Goal: Information Seeking & Learning: Compare options

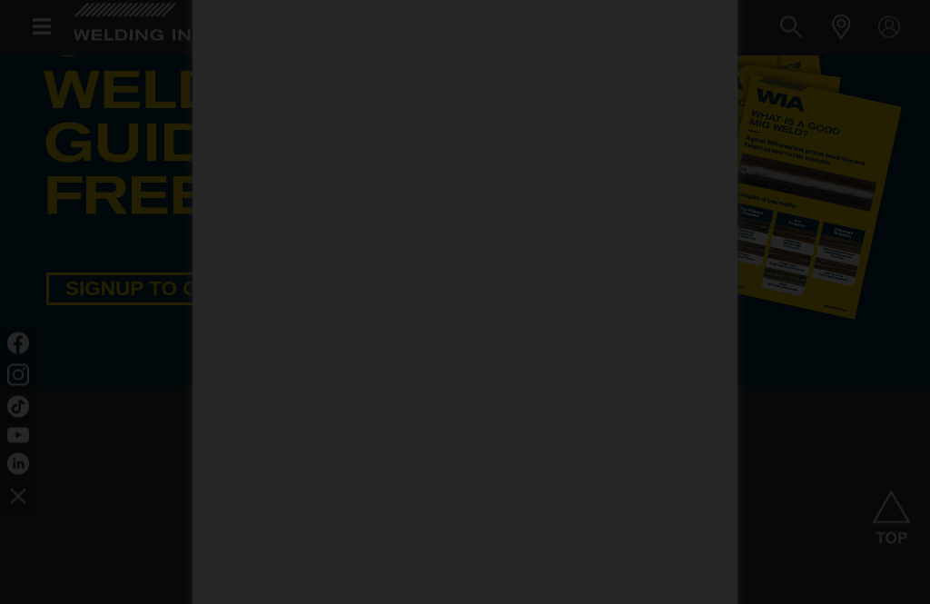
scroll to position [852, 0]
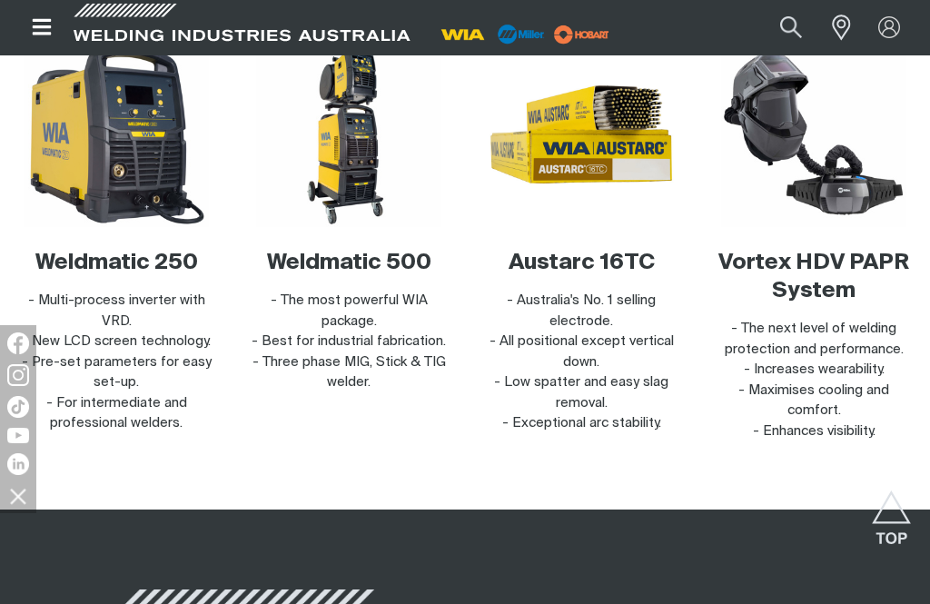
scroll to position [5365, 0]
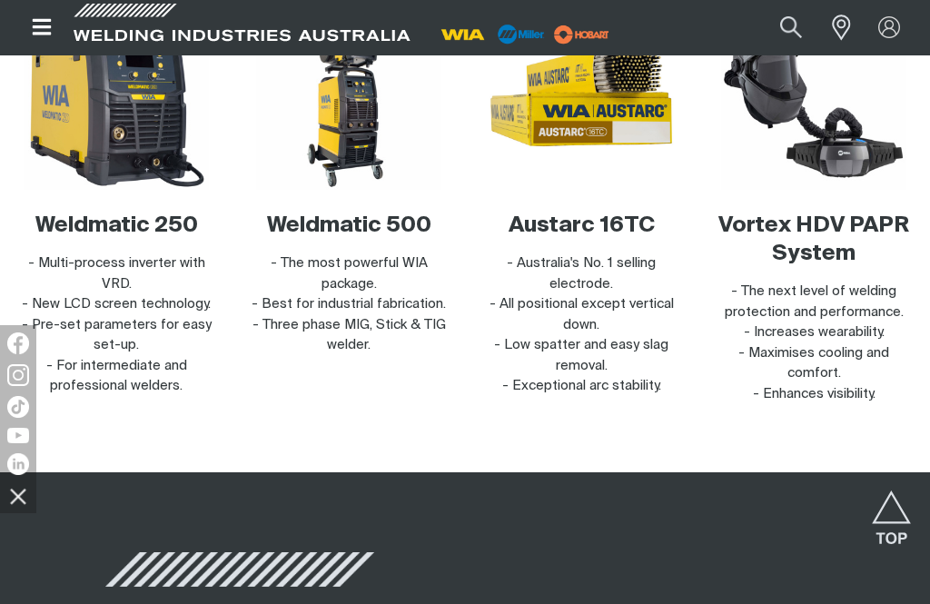
click at [85, 190] on img at bounding box center [116, 97] width 185 height 185
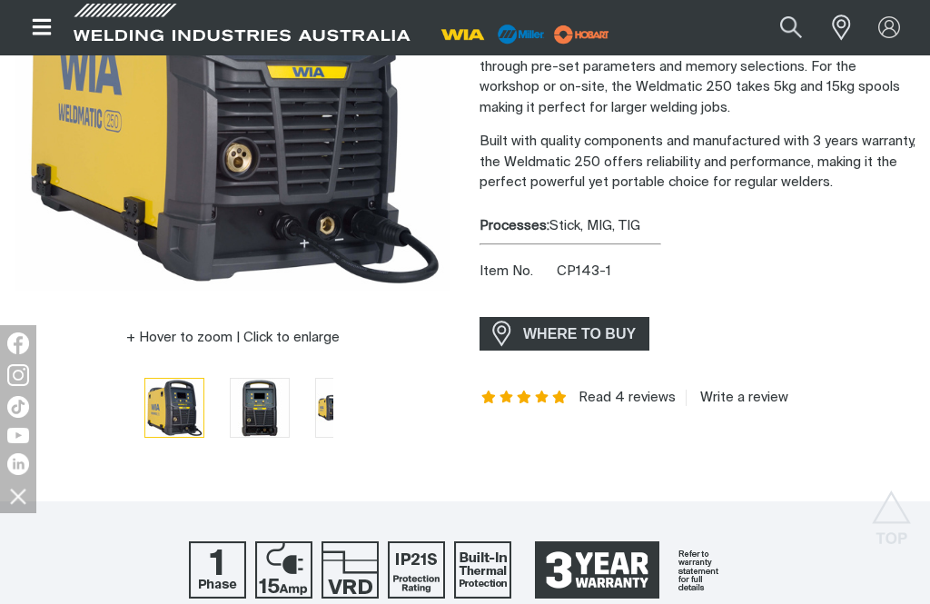
scroll to position [321, 0]
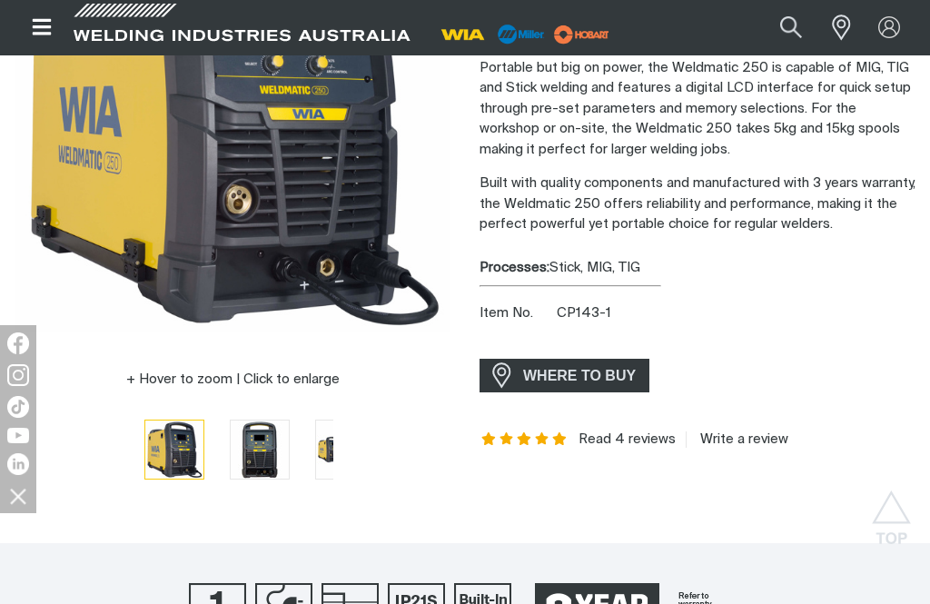
click at [316, 438] on img "Go to slide 3" at bounding box center [345, 449] width 58 height 58
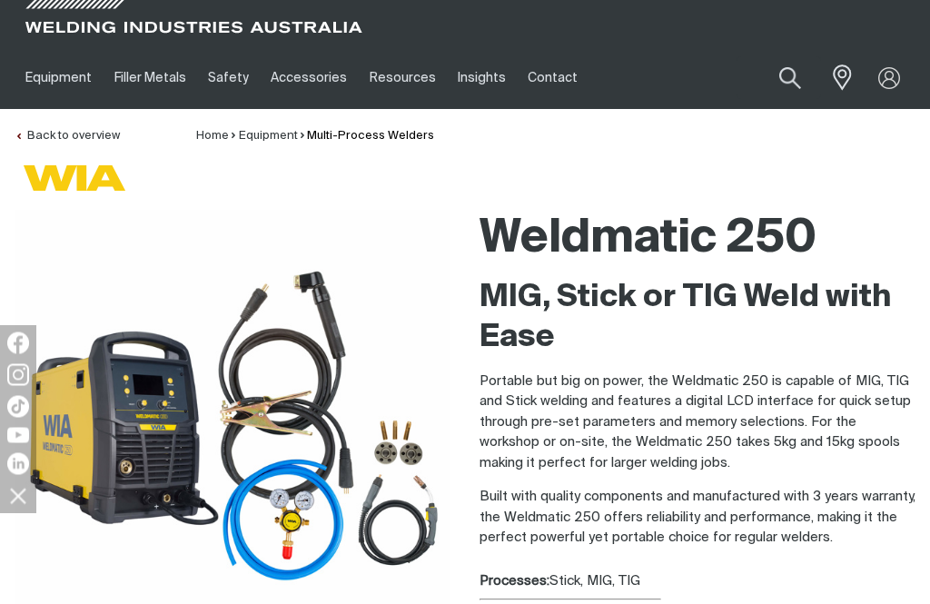
scroll to position [0, 0]
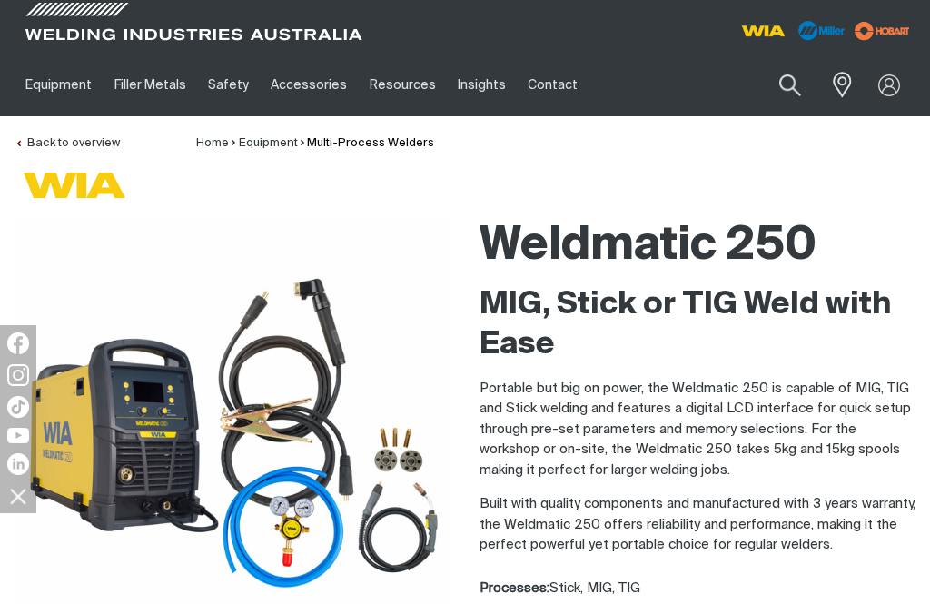
click at [161, 405] on img at bounding box center [233, 435] width 436 height 436
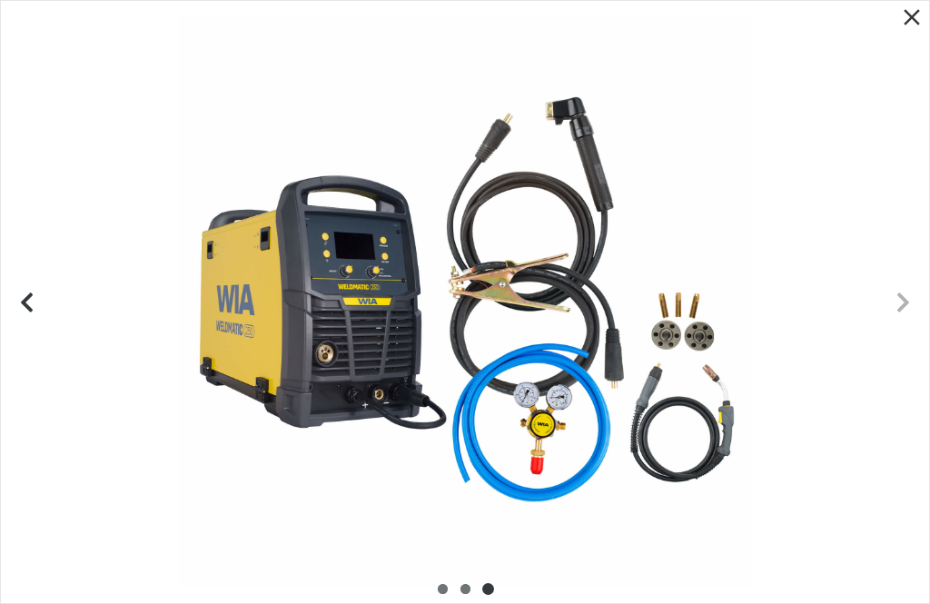
click at [908, 15] on icon "Close pop-up overlay" at bounding box center [912, 17] width 16 height 16
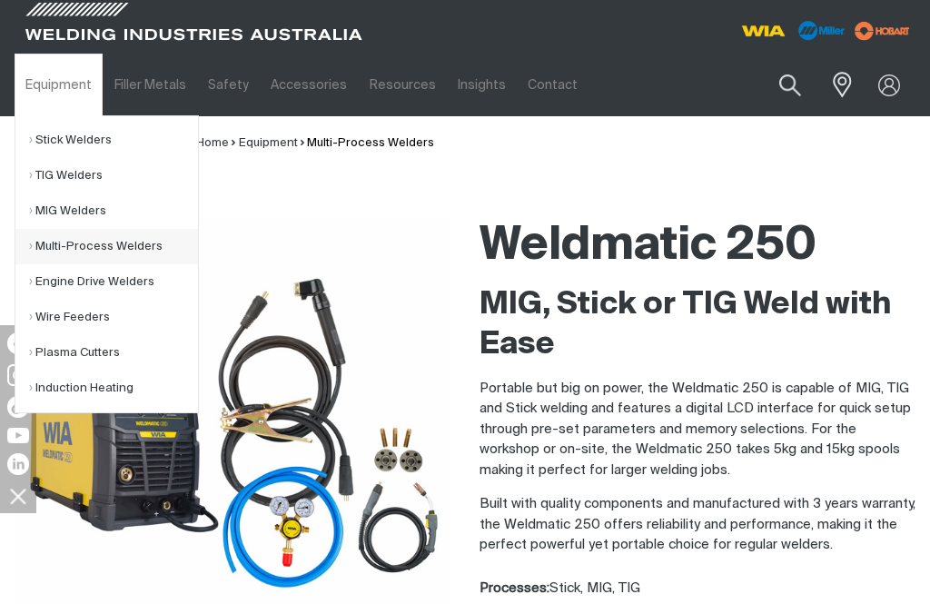
click at [57, 251] on link "Multi-Process Welders" at bounding box center [113, 246] width 169 height 35
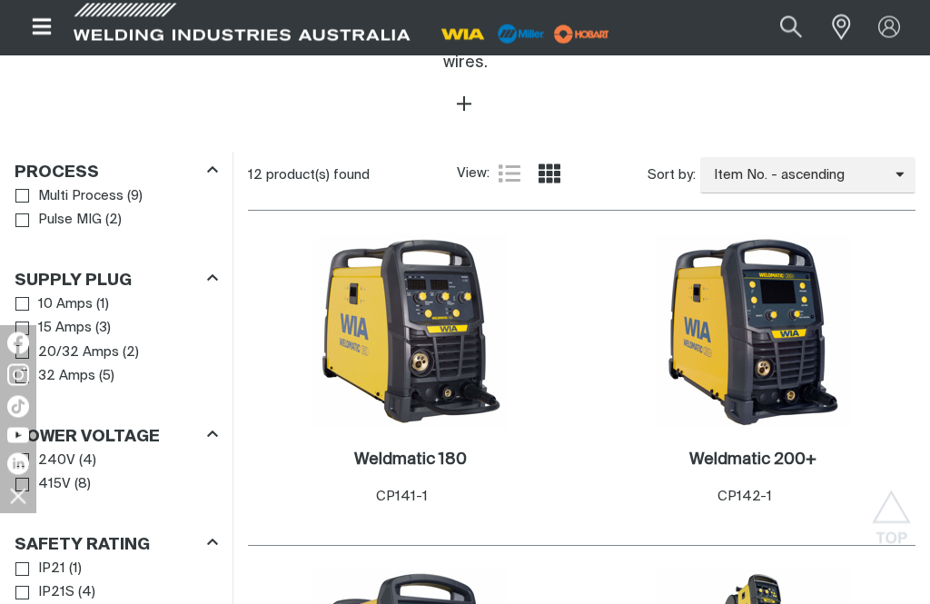
scroll to position [834, 0]
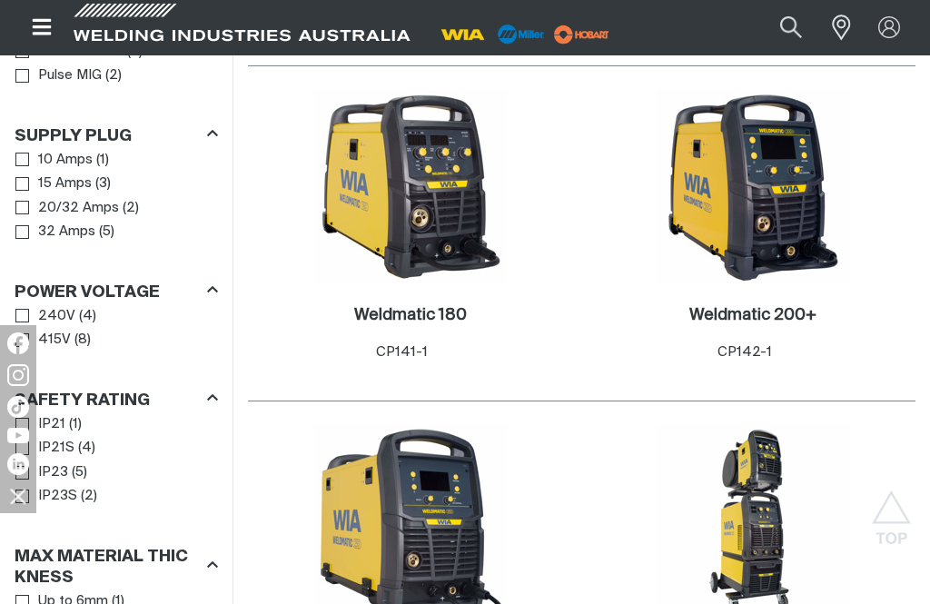
scroll to position [981, 0]
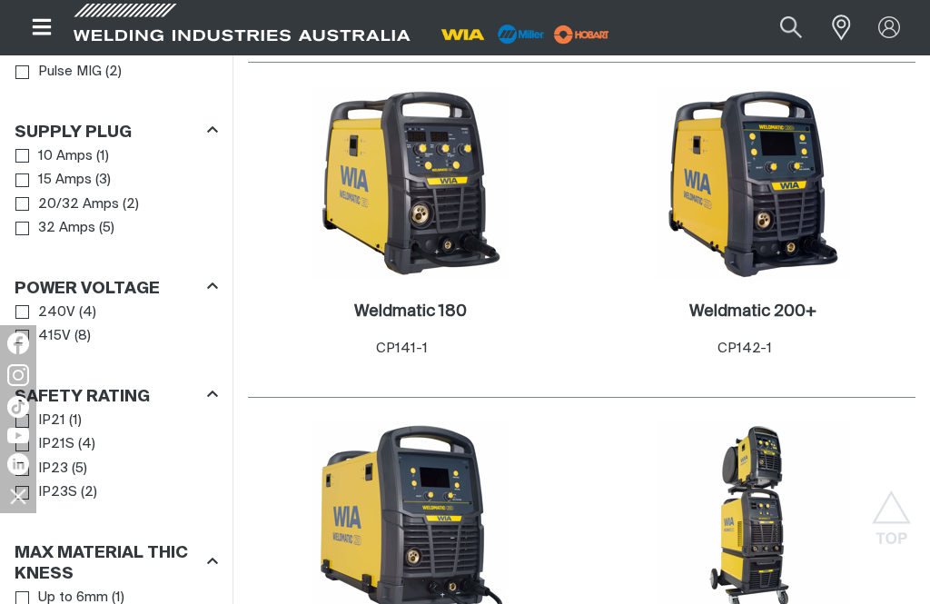
click at [708, 203] on img at bounding box center [753, 183] width 194 height 194
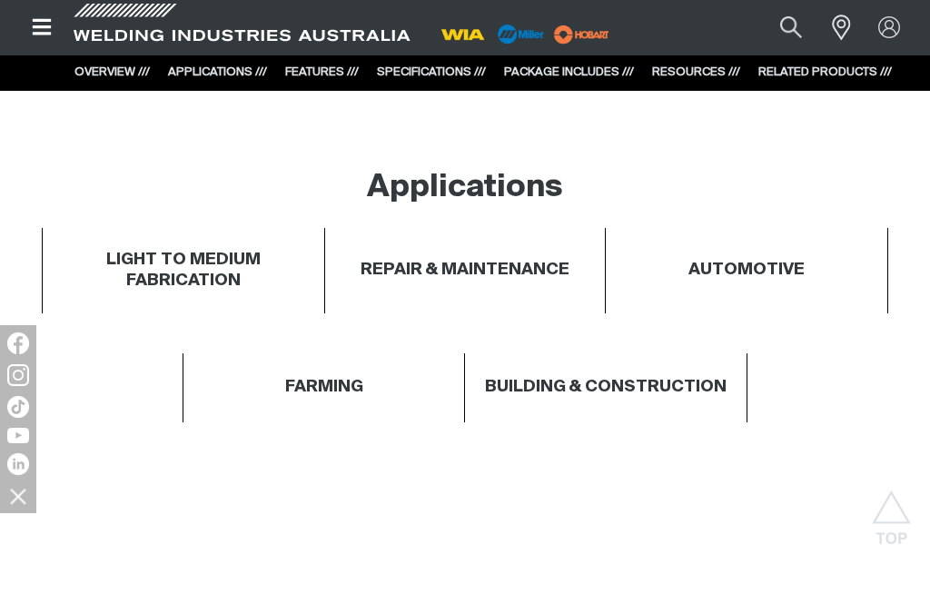
scroll to position [912, 0]
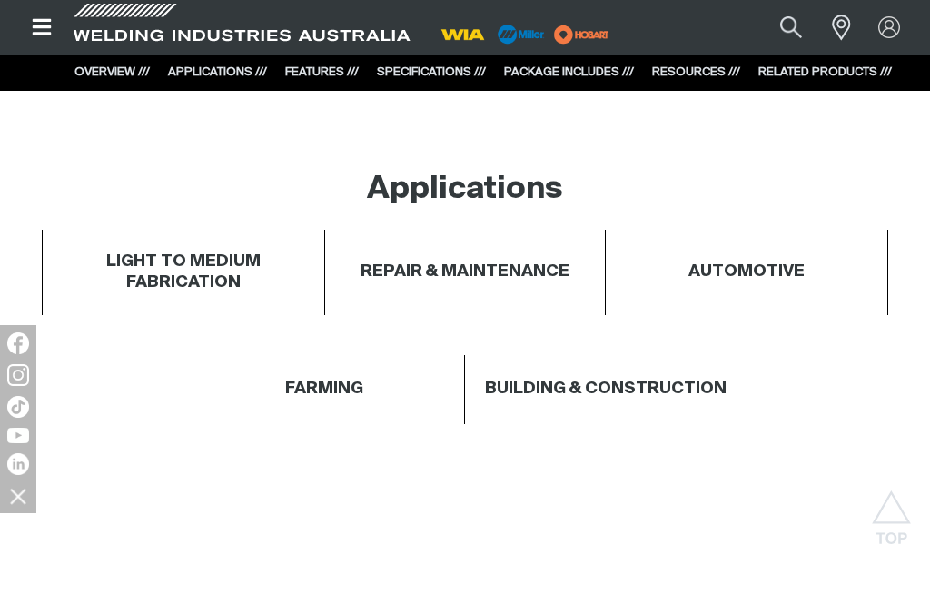
click at [143, 270] on h4 "LIGHT TO MEDIUM FABRICATION" at bounding box center [183, 273] width 263 height 42
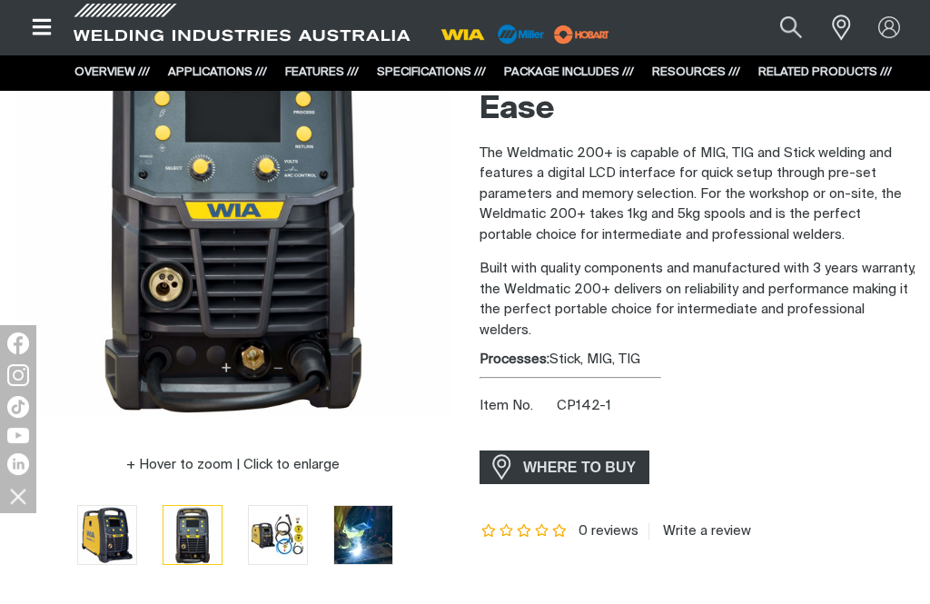
scroll to position [232, 0]
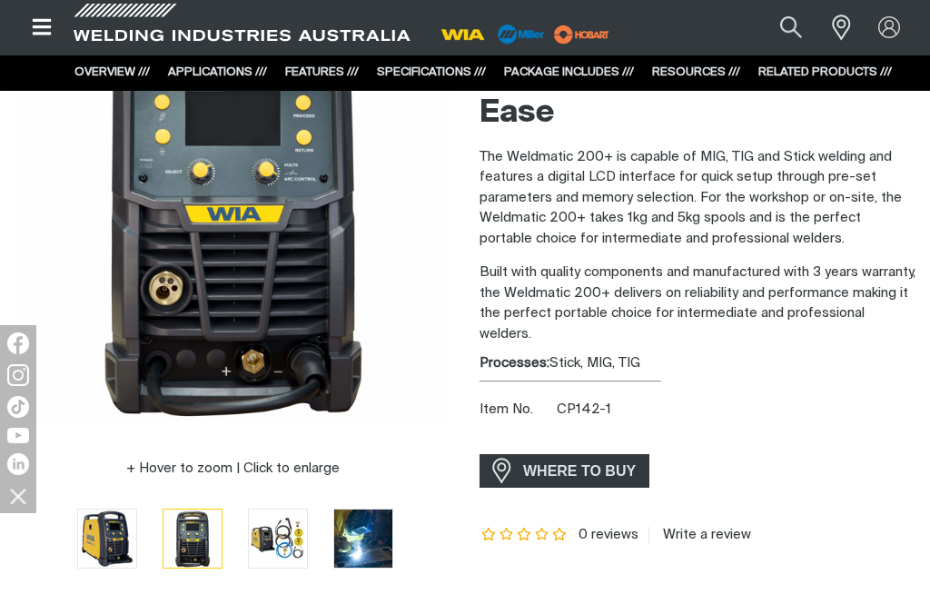
click at [334, 540] on img "Go to slide 4" at bounding box center [363, 538] width 58 height 58
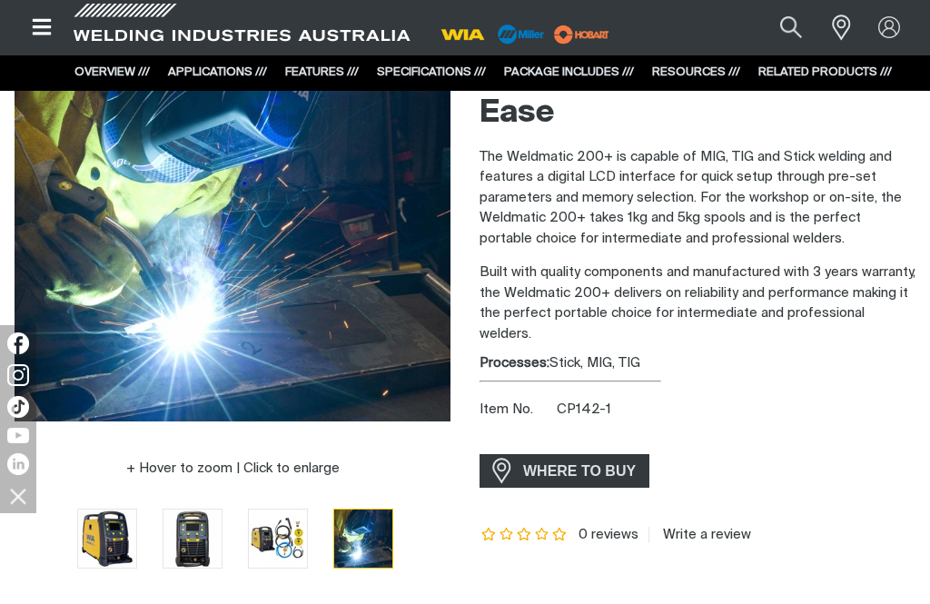
click at [420, 544] on img "Go to slide 5" at bounding box center [449, 538] width 58 height 58
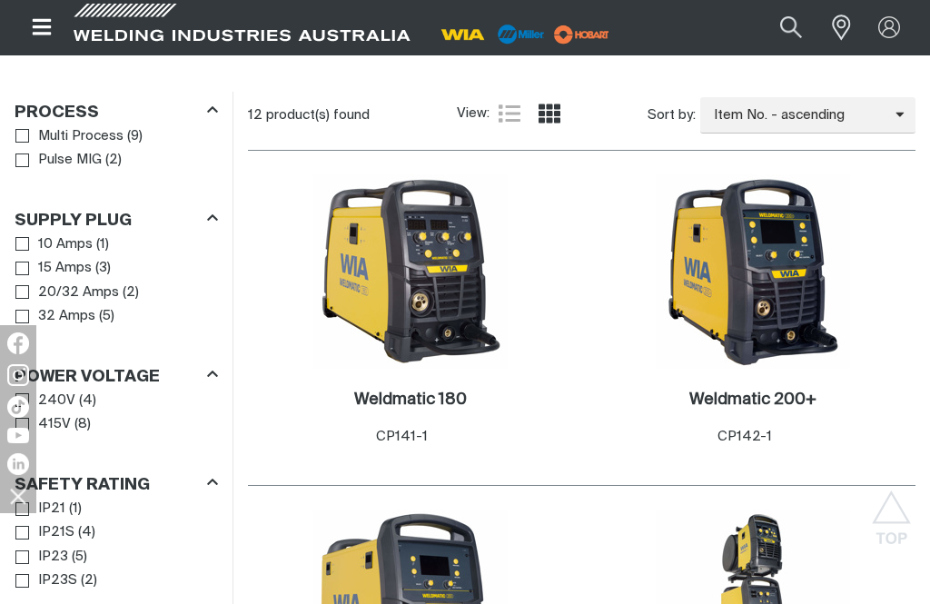
scroll to position [874, 0]
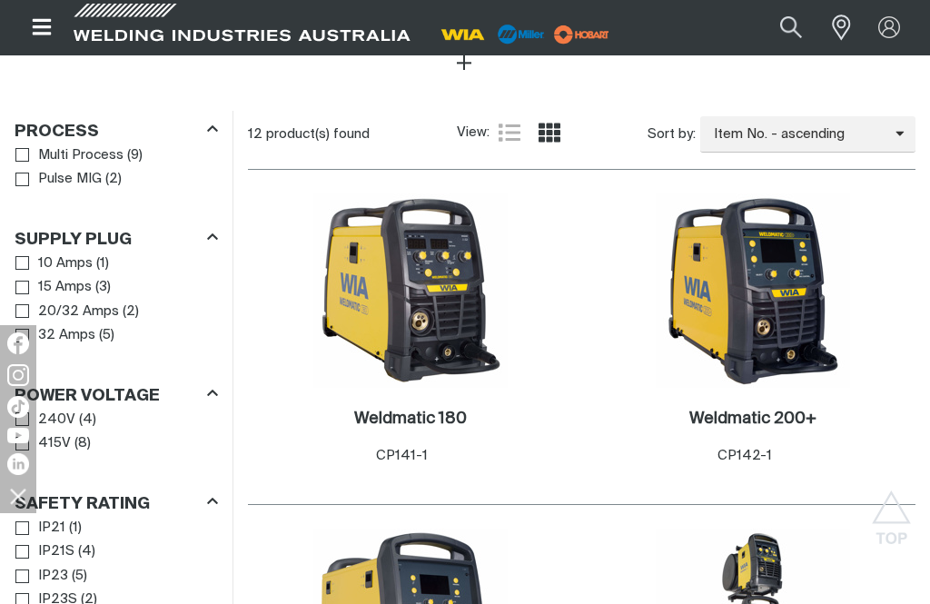
click at [24, 162] on span "Process" at bounding box center [22, 155] width 14 height 14
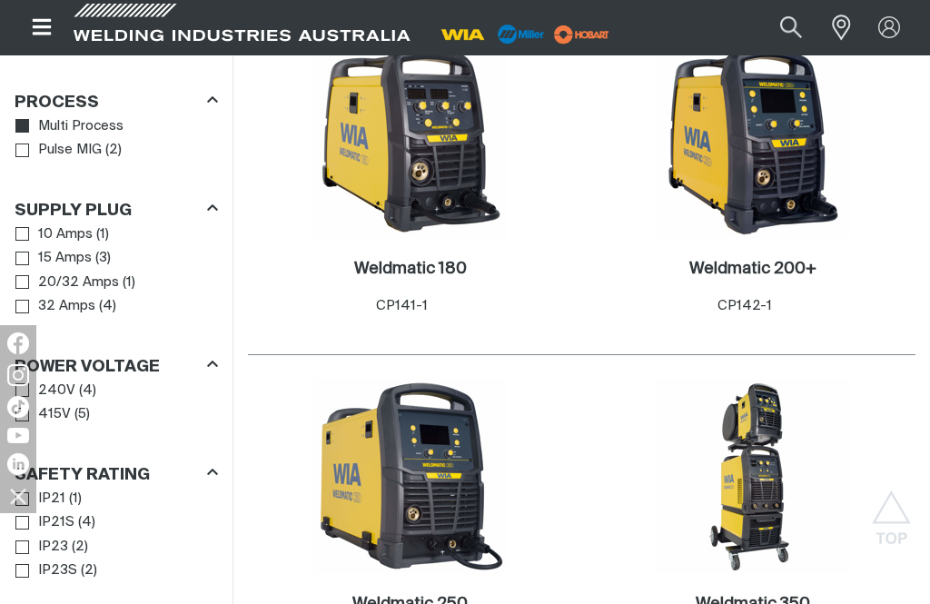
scroll to position [1047, 0]
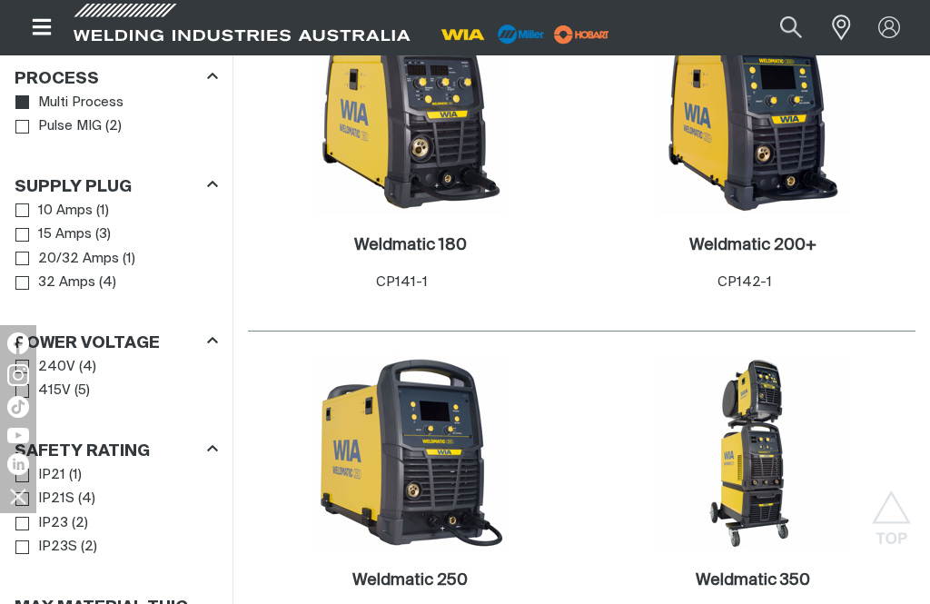
click at [32, 247] on link "15 Amps" at bounding box center [53, 234] width 76 height 25
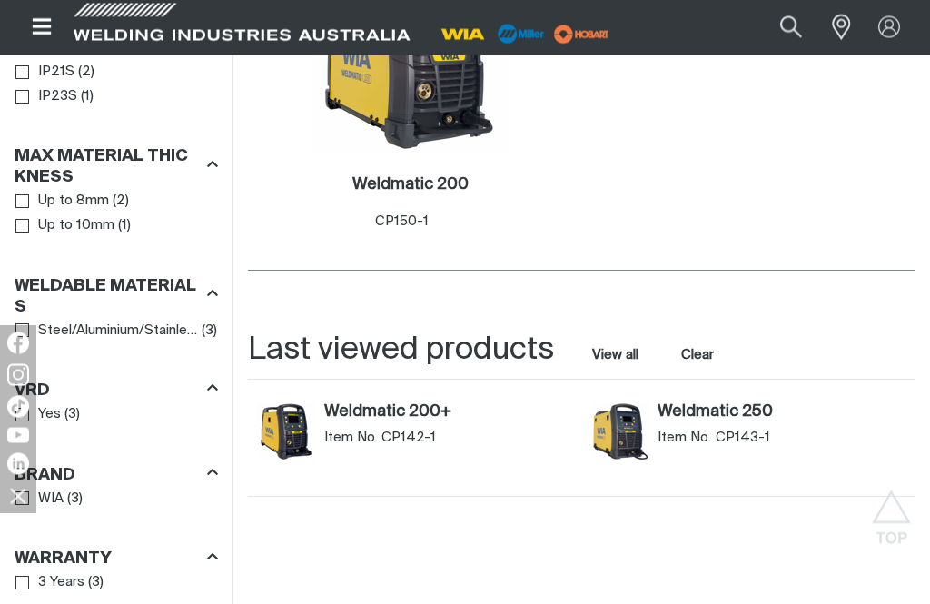
scroll to position [1444, 0]
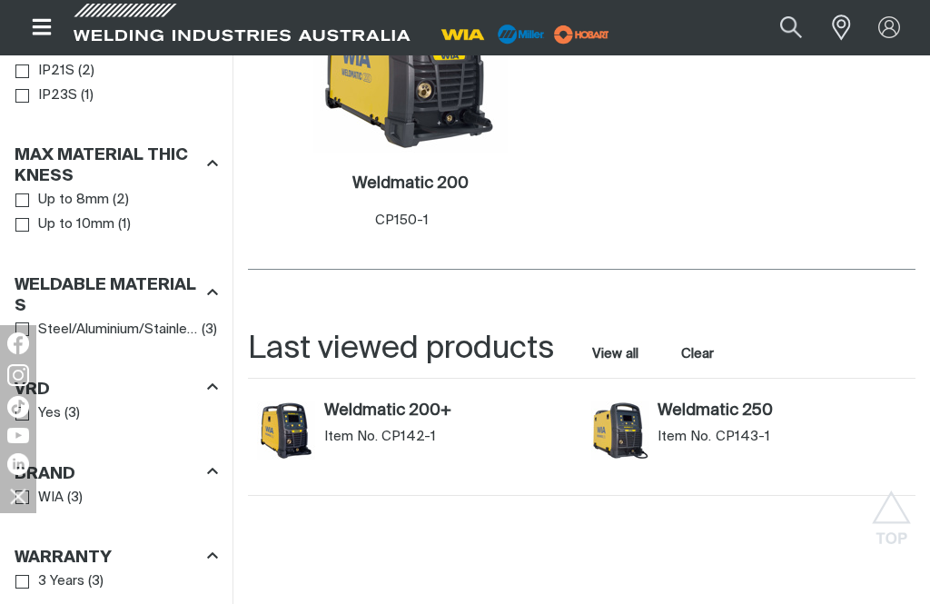
click at [22, 232] on span "Max Material Thickness" at bounding box center [22, 225] width 14 height 14
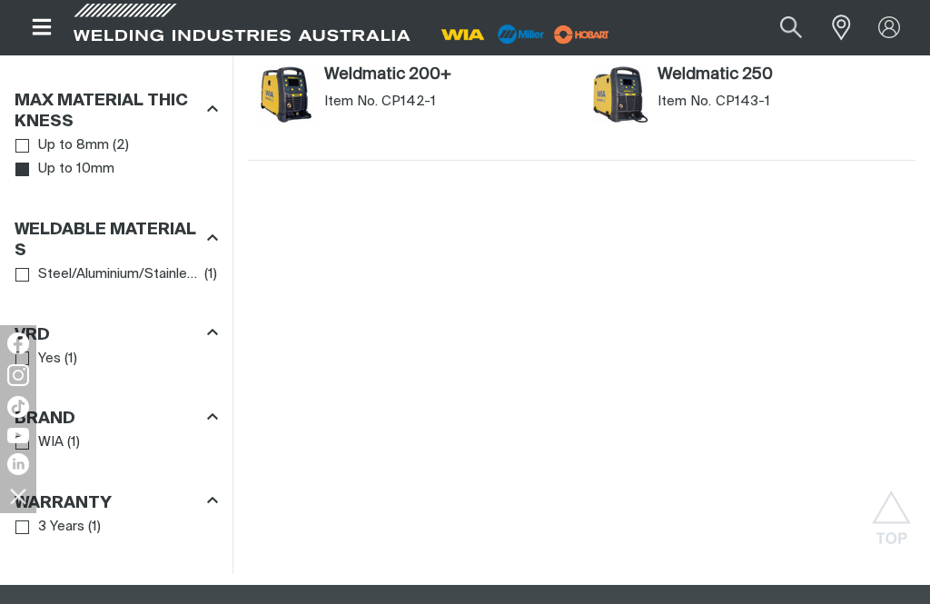
click at [624, 108] on img "Weldmatic 250 (CP143-1)" at bounding box center [620, 94] width 58 height 58
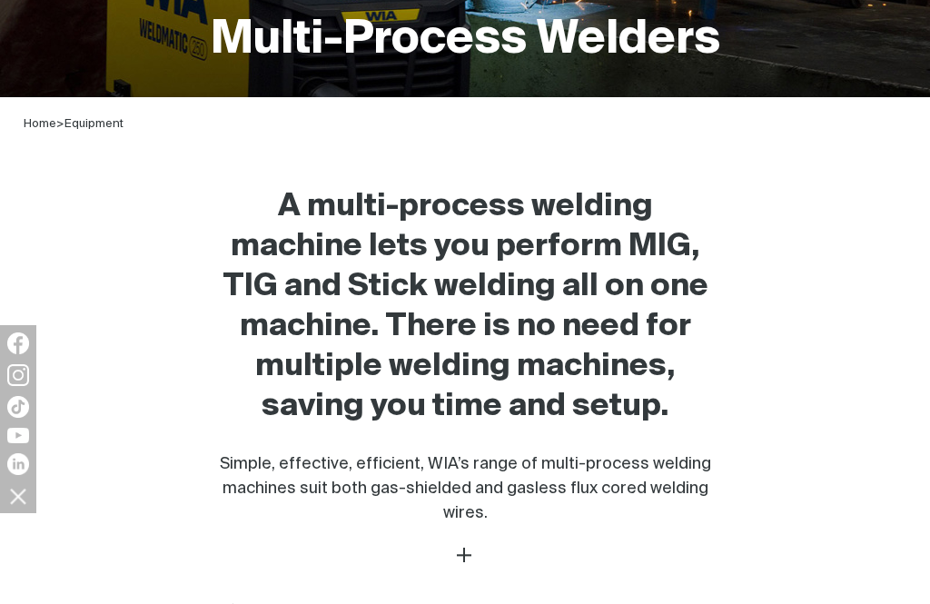
scroll to position [1444, 0]
